Goal: Navigation & Orientation: Find specific page/section

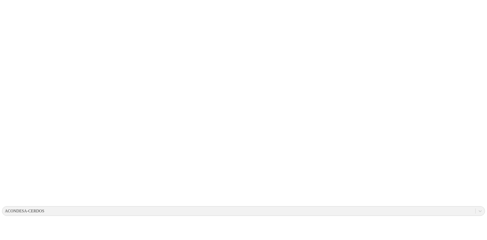
click at [13, 10] on icon at bounding box center [10, 103] width 16 height 203
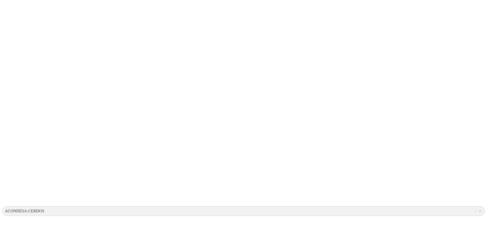
click at [9, 96] on icon at bounding box center [10, 104] width 16 height 16
click at [44, 209] on div "ACONDESA-CERDOS" at bounding box center [25, 211] width 40 height 5
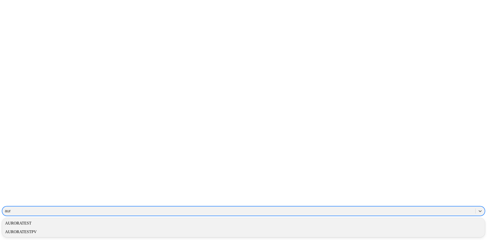
type input "auro"
click at [382, 219] on div "AURORATEST" at bounding box center [243, 223] width 483 height 9
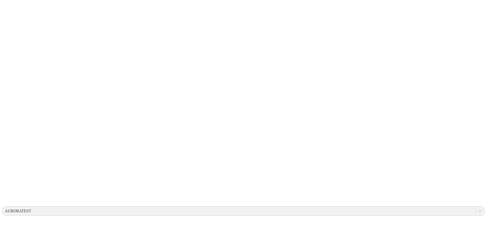
type input "sma"
click at [13, 10] on icon at bounding box center [10, 103] width 16 height 203
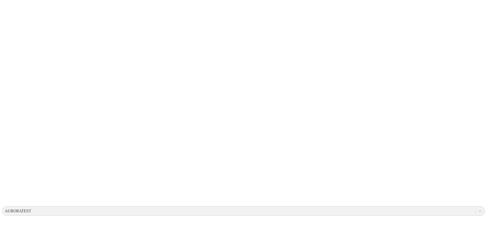
type input "sm"
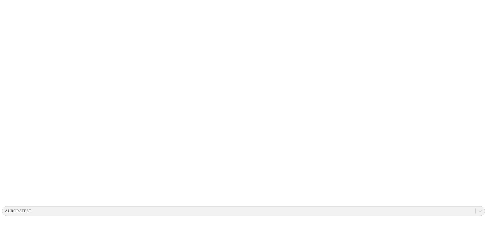
click at [12, 9] on icon at bounding box center [10, 103] width 16 height 203
